Goal: Information Seeking & Learning: Find specific fact

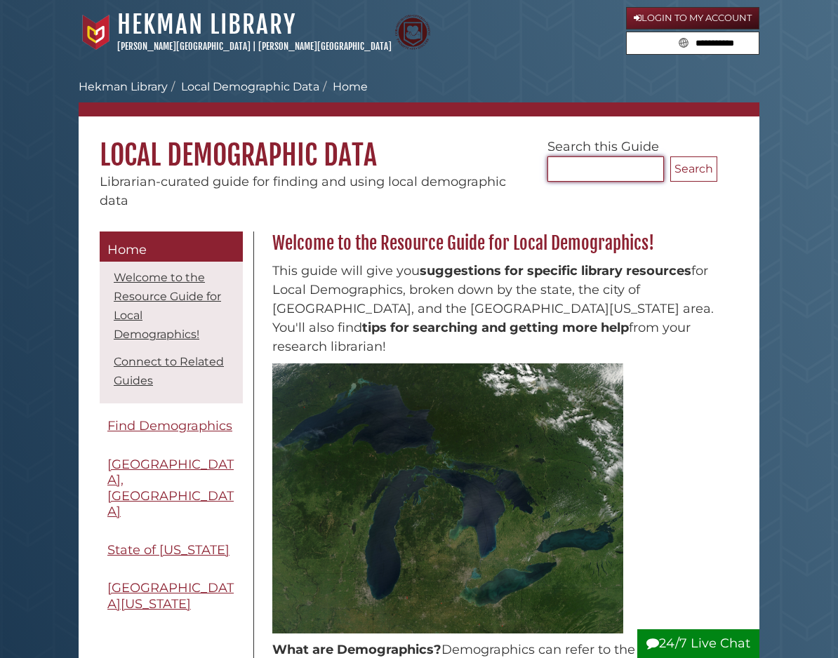
click at [664, 167] on input "Search..." at bounding box center [605, 168] width 116 height 25
type input "**********"
click at [670, 156] on button "Search" at bounding box center [693, 168] width 47 height 25
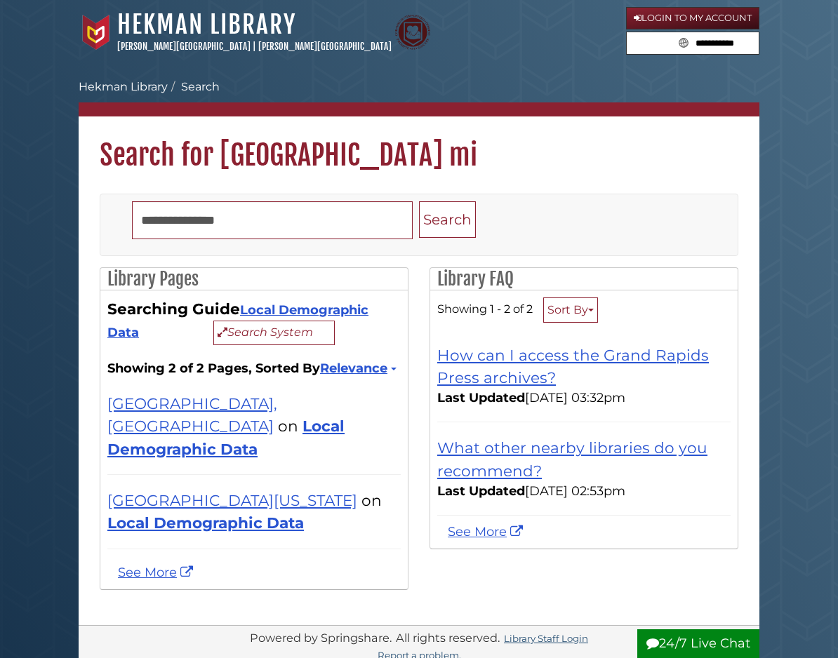
scroll to position [5, 0]
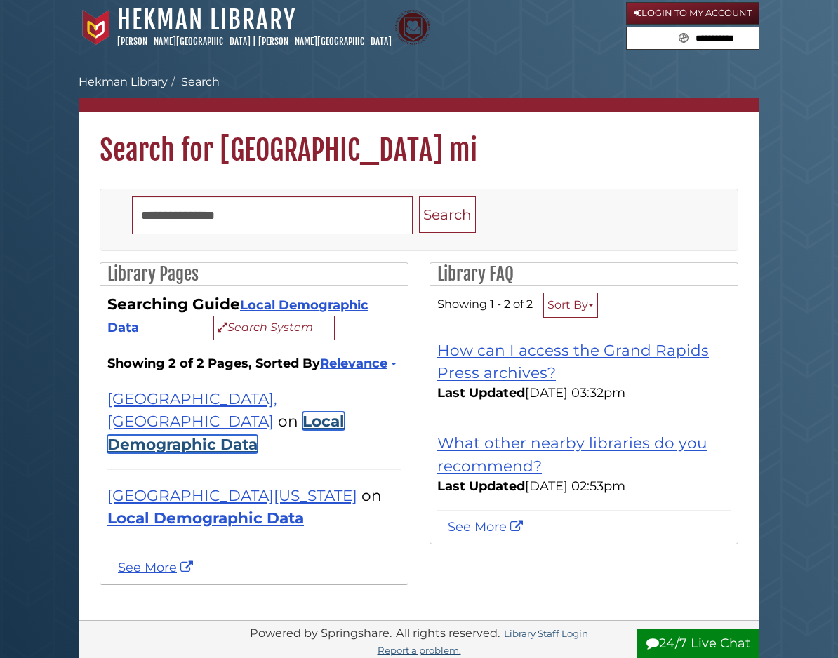
click at [241, 412] on link "Local Demographic Data" at bounding box center [225, 432] width 237 height 41
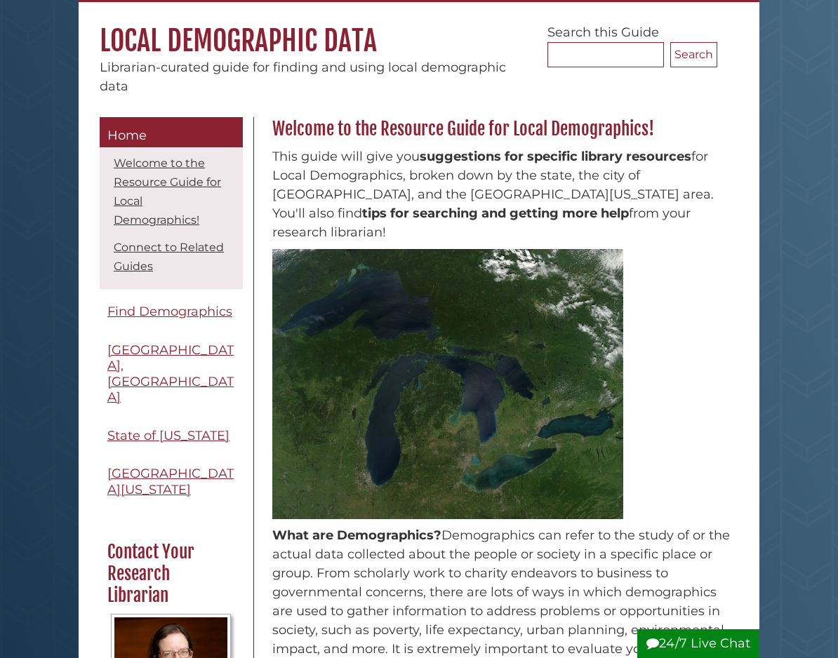
scroll to position [112, 0]
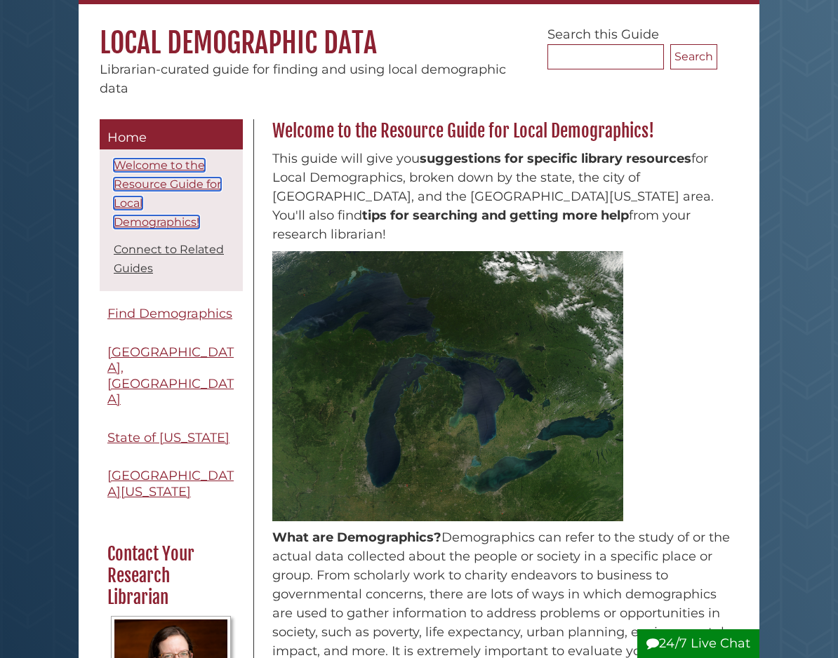
click at [114, 171] on link "Welcome to the Resource Guide for Local Demographics!" at bounding box center [167, 194] width 107 height 70
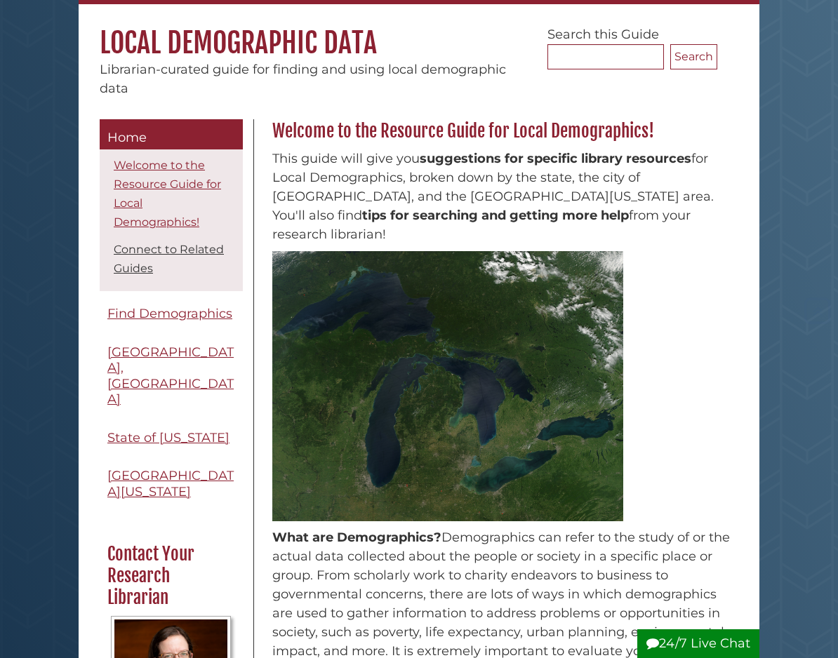
scroll to position [213, 0]
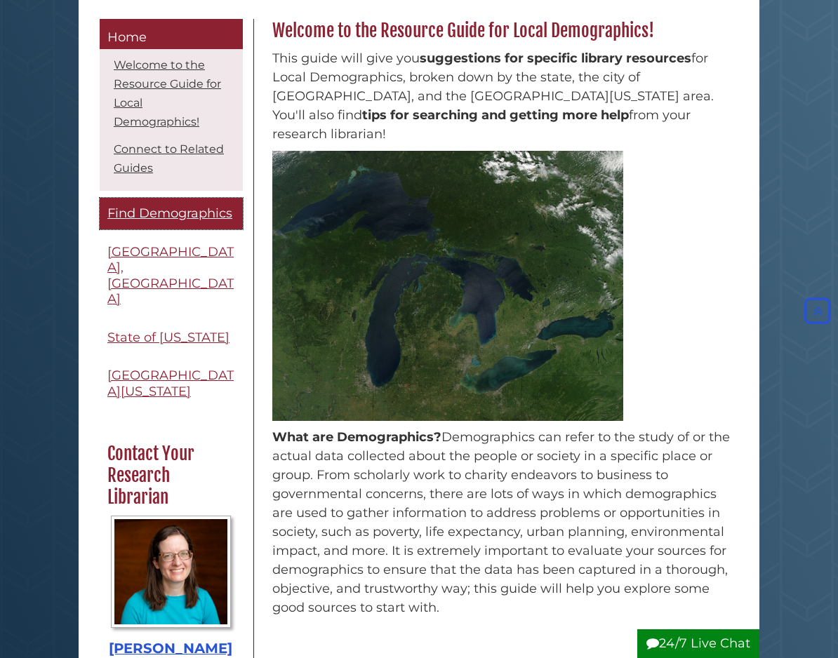
click at [120, 206] on span "Find Demographics" at bounding box center [169, 213] width 125 height 15
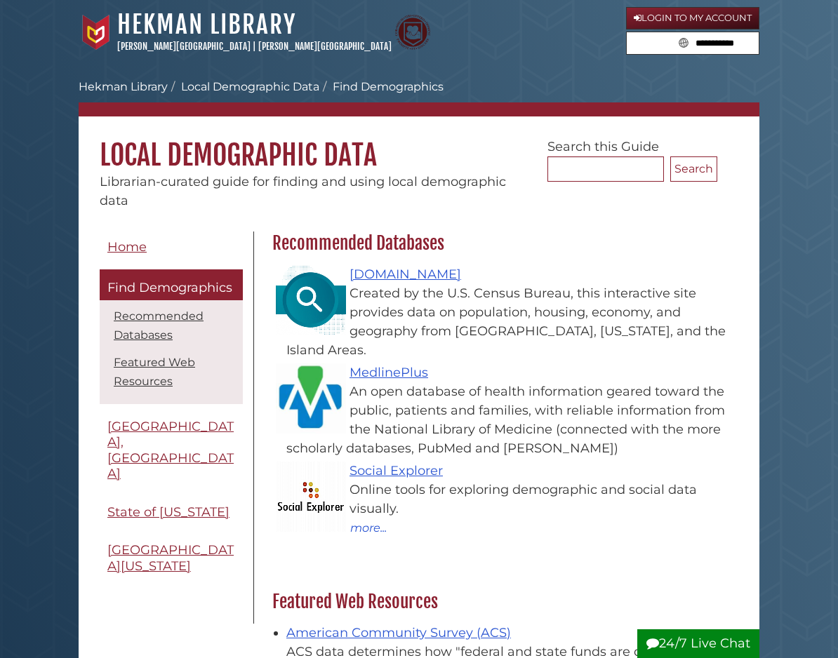
click at [678, 141] on form "Search... Search" at bounding box center [632, 160] width 170 height 44
click at [664, 166] on input "Search..." at bounding box center [605, 168] width 116 height 25
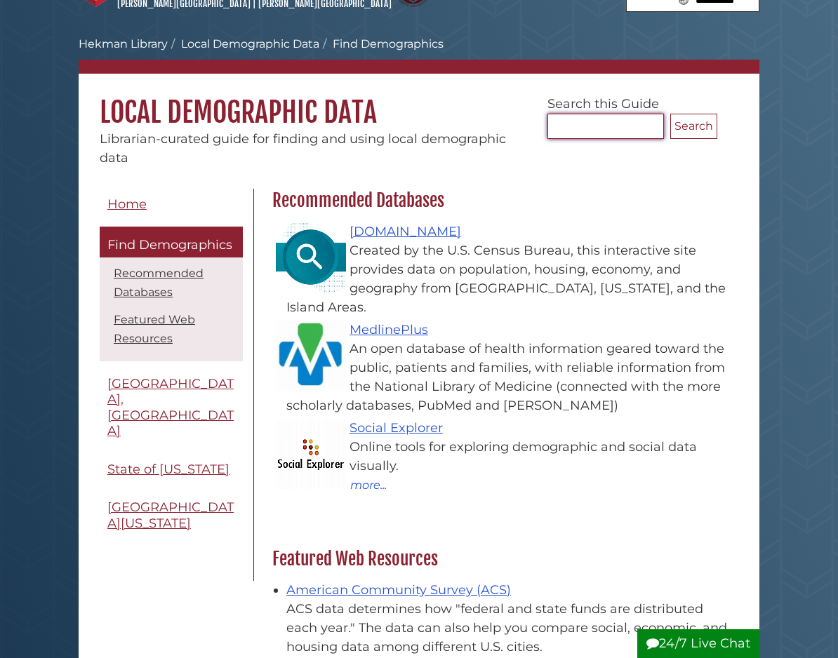
scroll to position [45, 0]
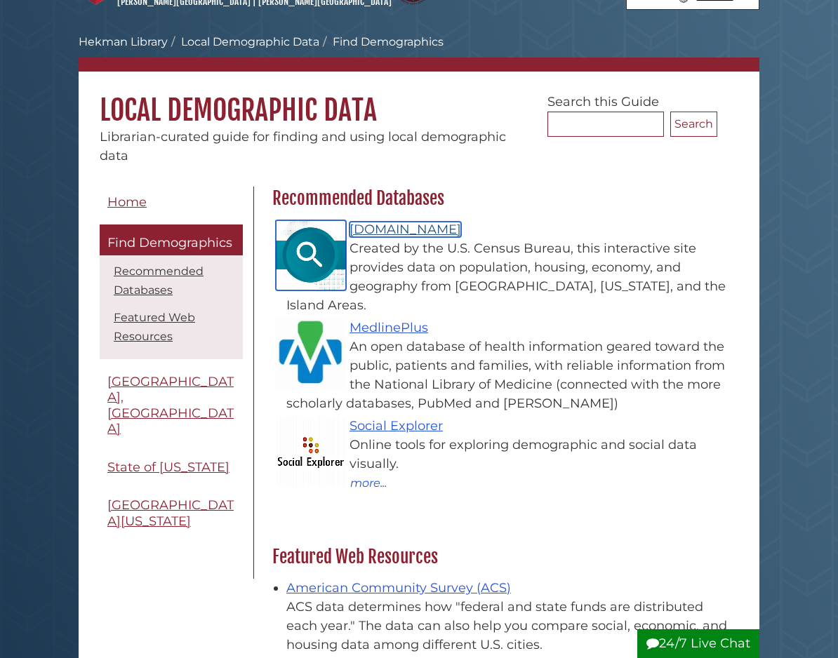
click at [382, 222] on link "Data.census.gov" at bounding box center [405, 229] width 112 height 15
